Goal: Task Accomplishment & Management: Use online tool/utility

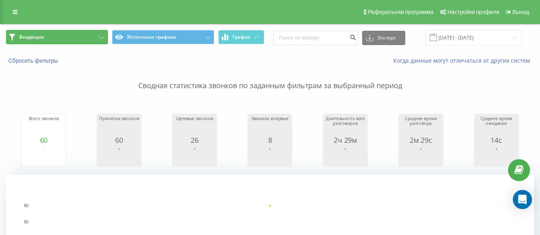
click at [64, 40] on button "Входящие" at bounding box center [57, 37] width 102 height 14
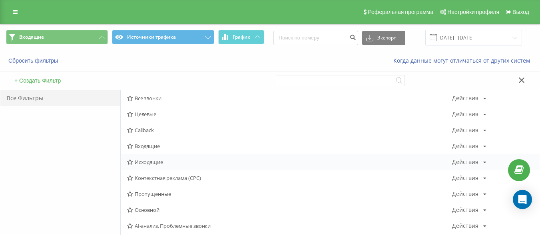
click at [145, 157] on div "Исходящие Действия Редактировать Копировать Удалить По умолчанию Поделиться" at bounding box center [330, 162] width 419 height 16
click at [145, 161] on span "Исходящие" at bounding box center [289, 162] width 325 height 6
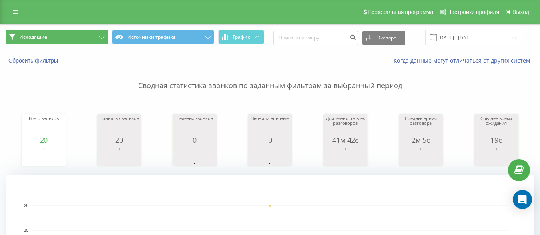
click at [96, 32] on button "Исходящие" at bounding box center [57, 37] width 102 height 14
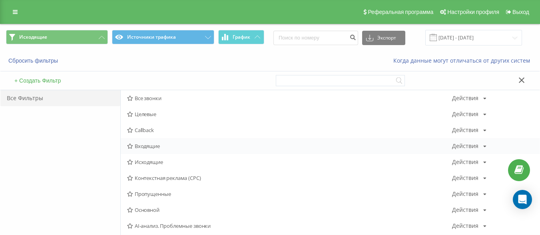
click at [157, 148] on span "Входящие" at bounding box center [289, 146] width 325 height 6
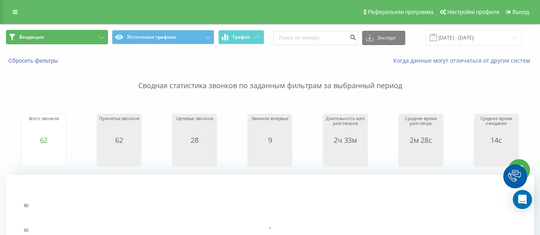
click at [91, 34] on button "Входящие" at bounding box center [57, 37] width 102 height 14
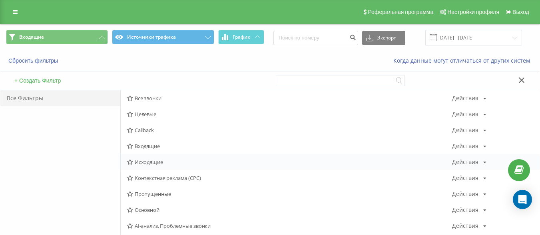
click at [145, 160] on span "Исходящие" at bounding box center [289, 162] width 325 height 6
